Goal: Task Accomplishment & Management: Manage account settings

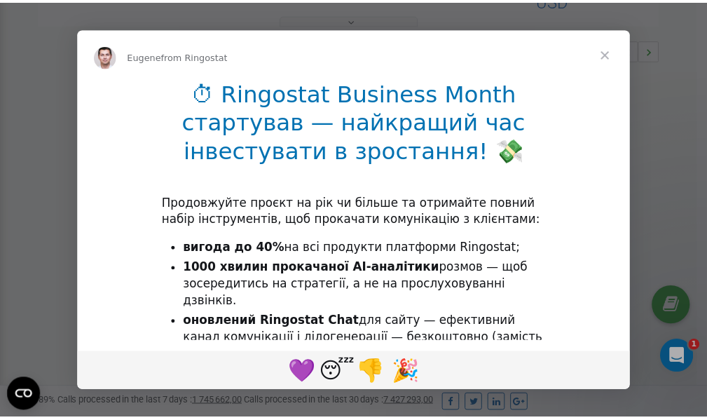
scroll to position [419, 0]
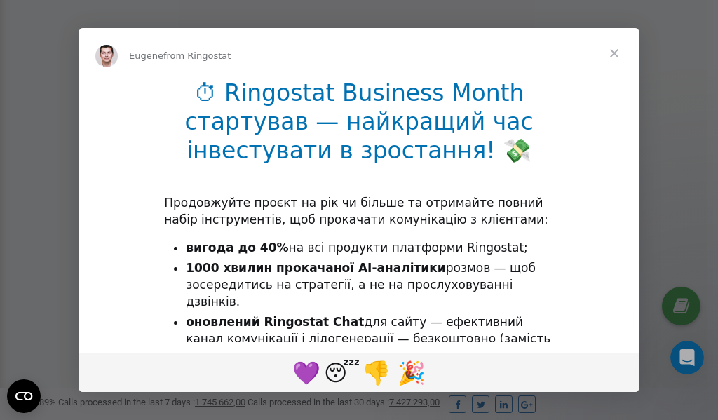
click at [616, 56] on span "Close" at bounding box center [614, 53] width 50 height 50
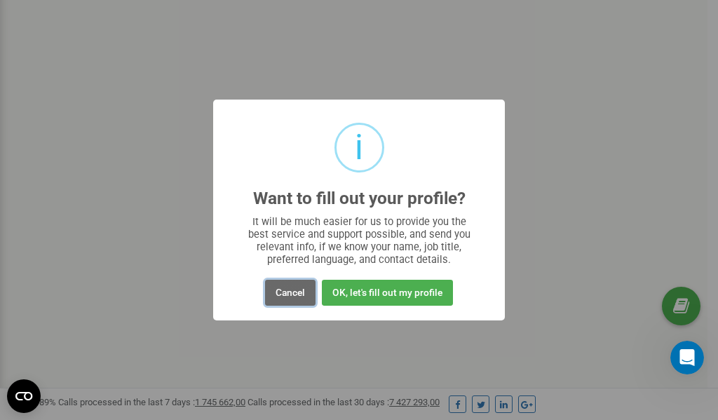
click at [292, 292] on button "Cancel" at bounding box center [290, 293] width 50 height 26
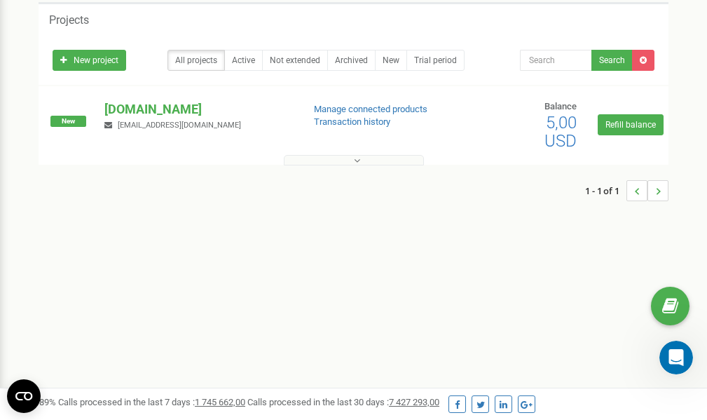
scroll to position [0, 0]
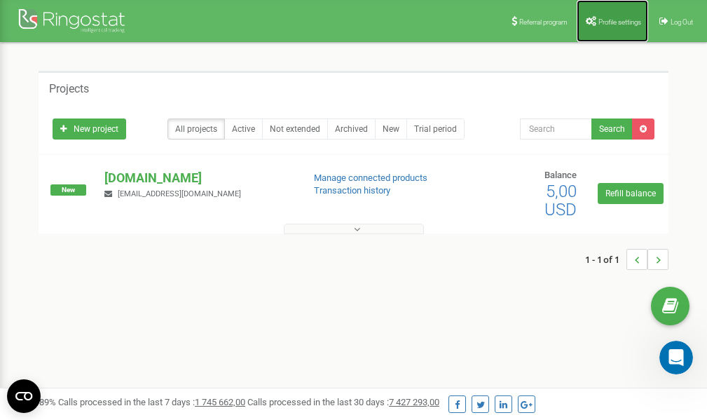
click at [616, 18] on span "Profile settings" at bounding box center [620, 22] width 43 height 8
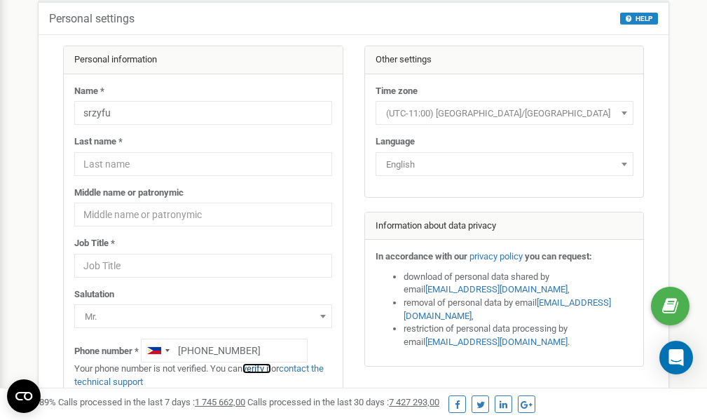
click at [263, 369] on link "verify it" at bounding box center [257, 368] width 29 height 11
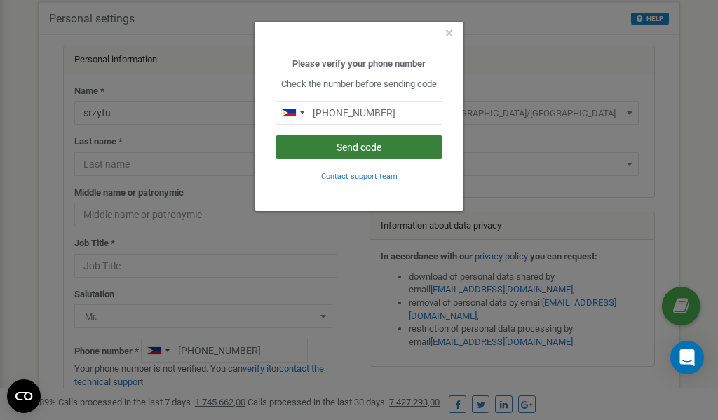
click at [369, 148] on button "Send code" at bounding box center [359, 147] width 167 height 24
